Goal: Information Seeking & Learning: Learn about a topic

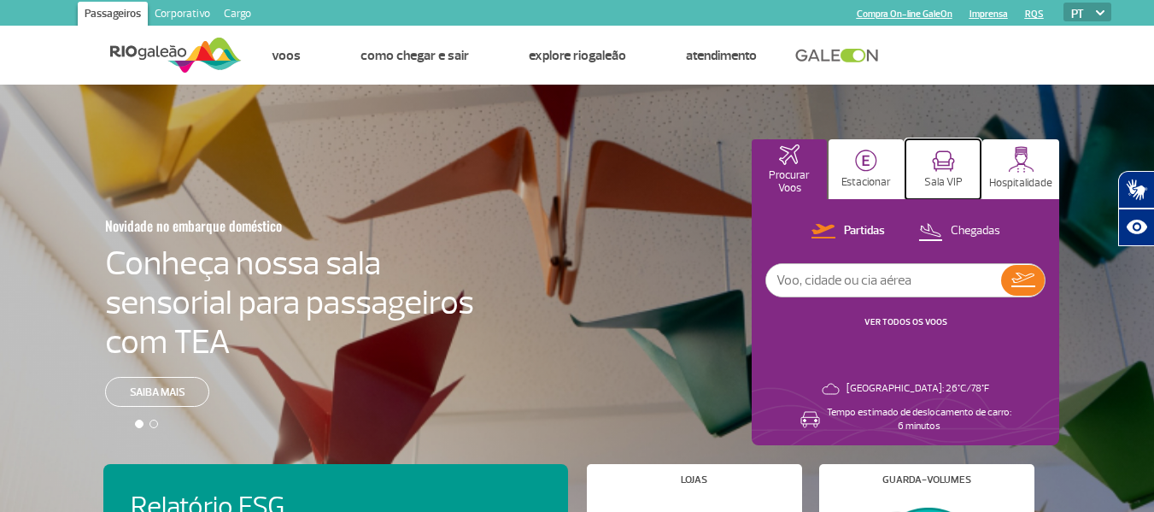
click at [934, 177] on p "Sala VIP" at bounding box center [943, 182] width 38 height 13
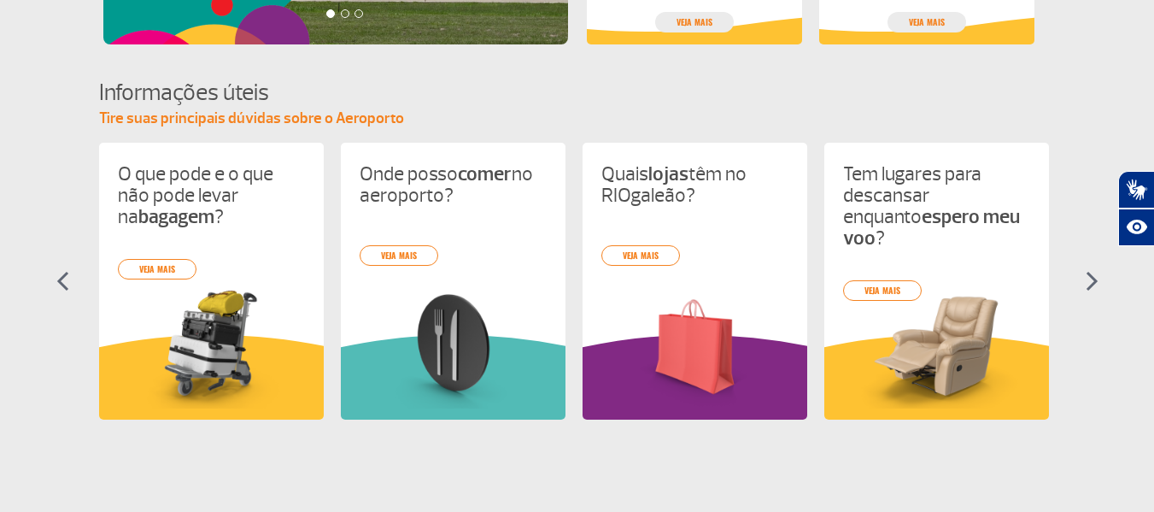
scroll to position [699, 0]
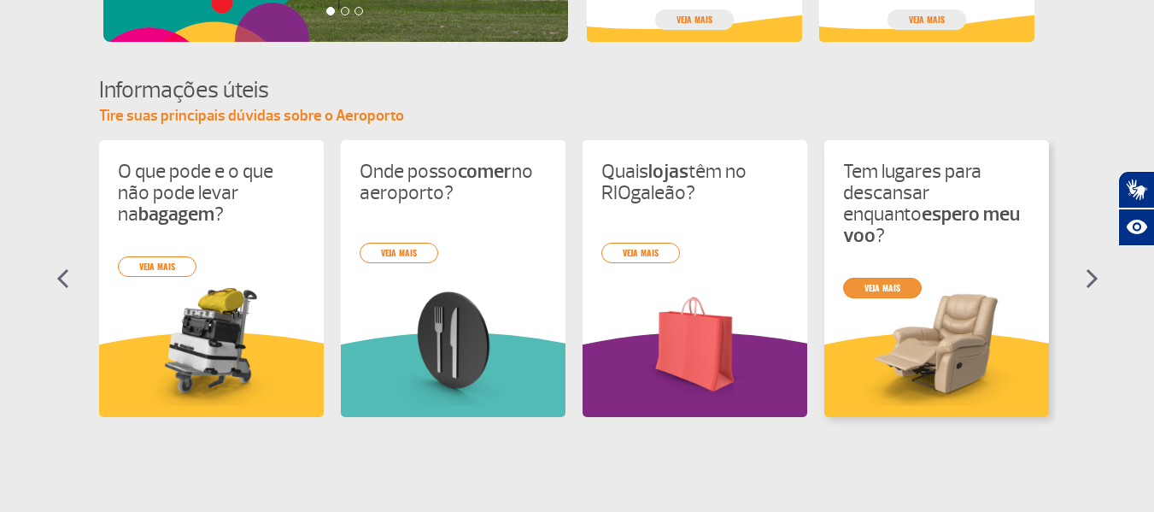
click at [902, 278] on link "veja mais" at bounding box center [882, 288] width 79 height 20
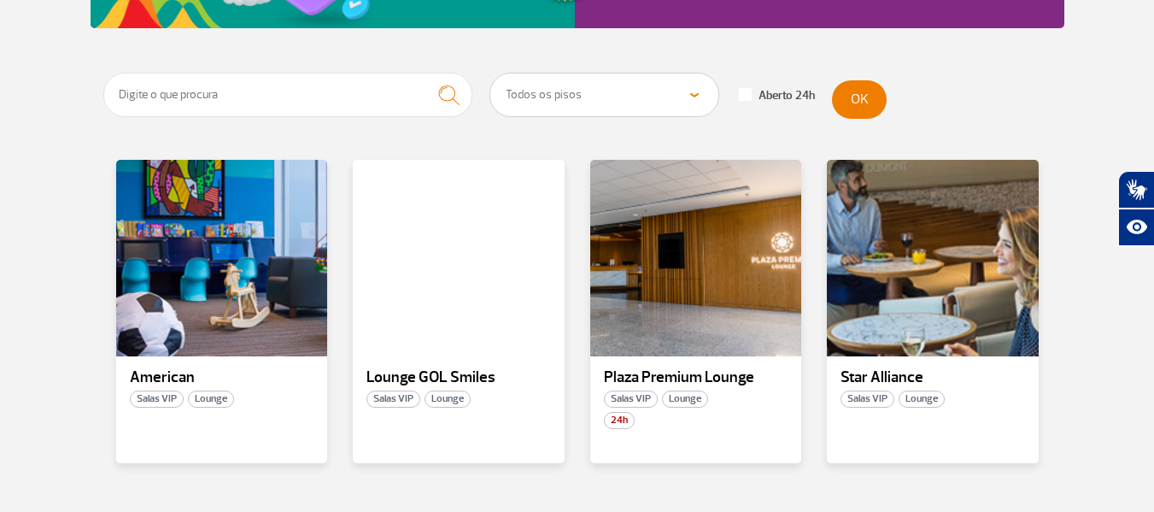
scroll to position [303, 0]
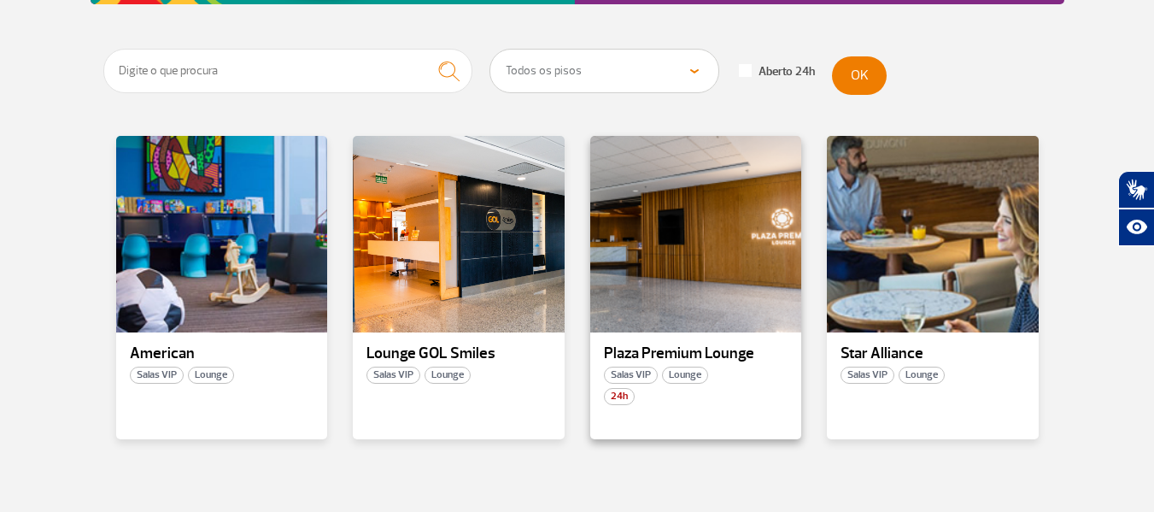
click at [715, 354] on p "Plaza Premium Lounge" at bounding box center [696, 353] width 184 height 17
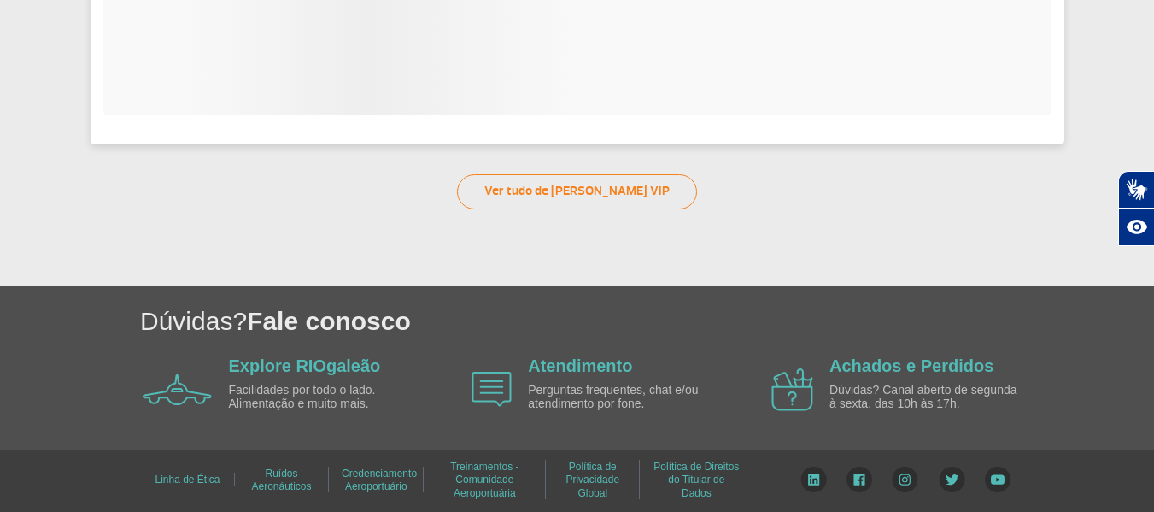
scroll to position [380, 0]
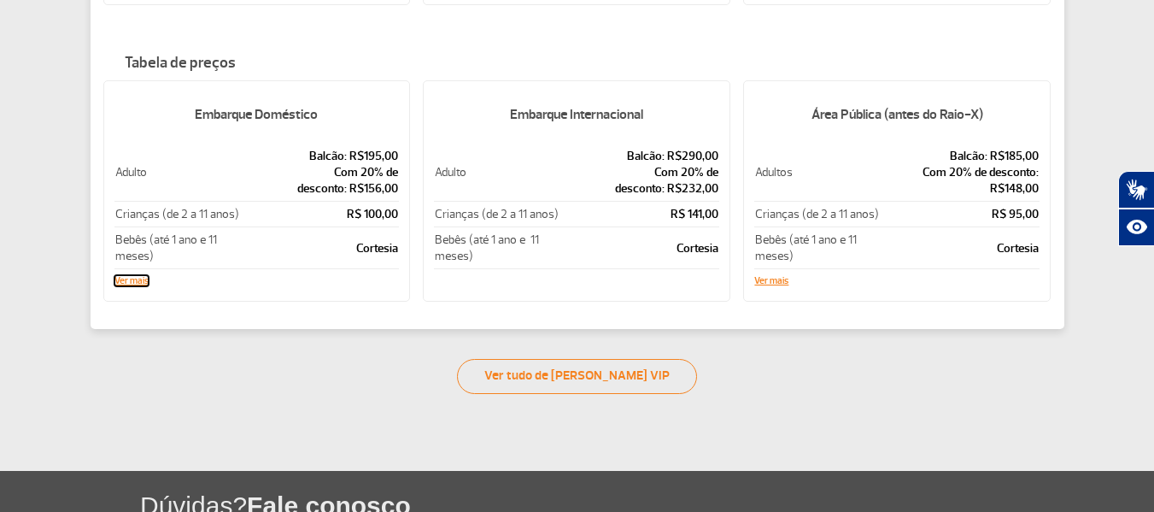
click at [137, 280] on button "Ver mais" at bounding box center [131, 281] width 34 height 10
